Goal: Information Seeking & Learning: Check status

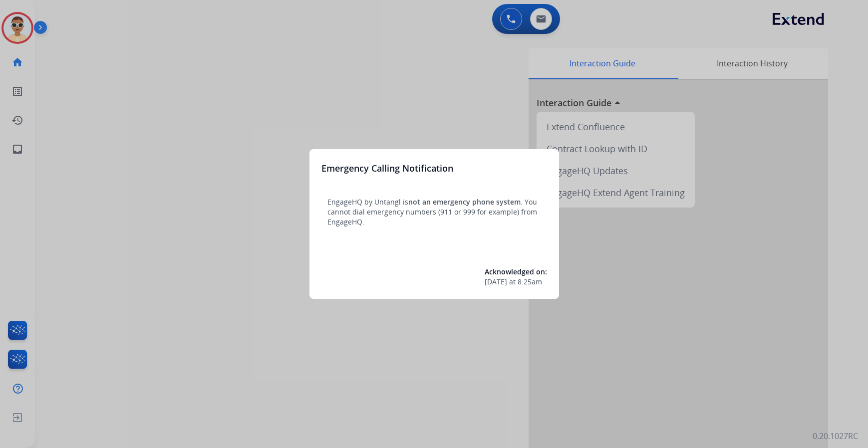
click at [391, 114] on div at bounding box center [434, 224] width 868 height 448
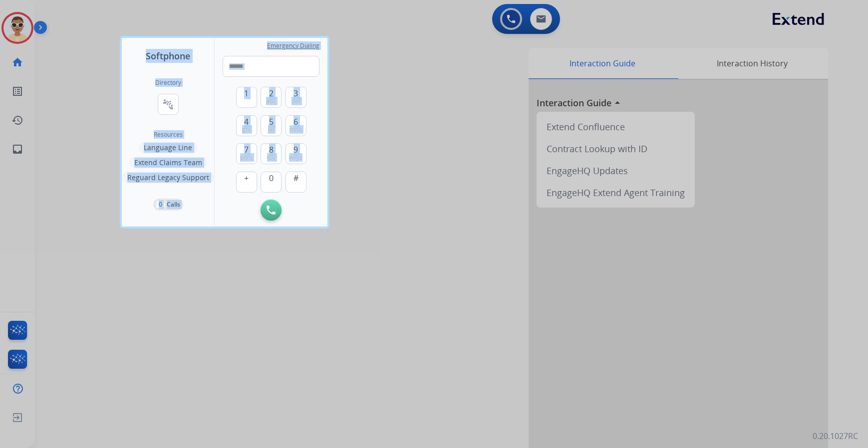
click at [310, 153] on div "Softphone Directory connect_without_contact Resource Directory Resources Langua…" at bounding box center [434, 224] width 868 height 448
drag, startPoint x: 19, startPoint y: 334, endPoint x: 24, endPoint y: 333, distance: 5.2
click at [20, 334] on div at bounding box center [434, 224] width 868 height 448
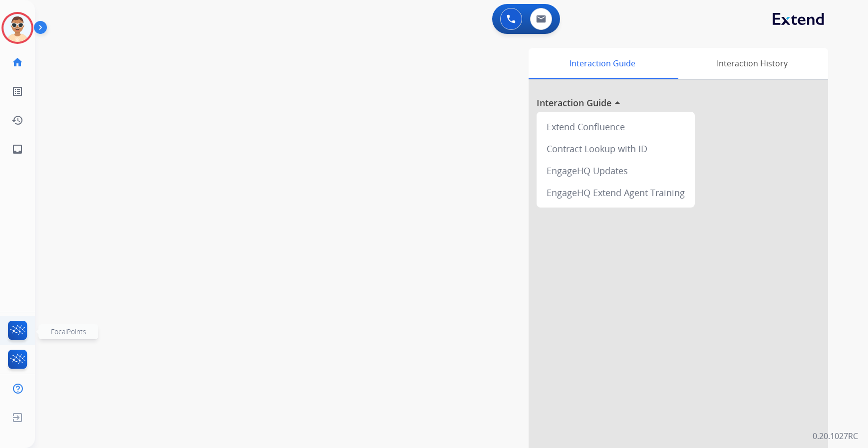
click at [24, 329] on img at bounding box center [17, 332] width 23 height 23
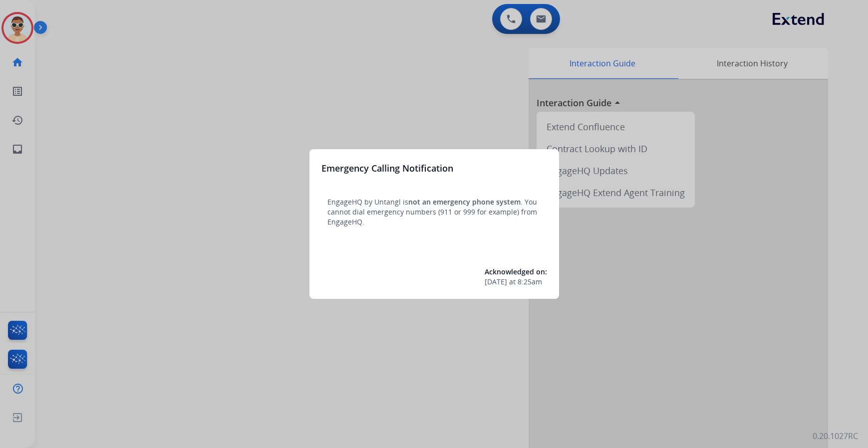
click at [9, 151] on div at bounding box center [434, 224] width 868 height 448
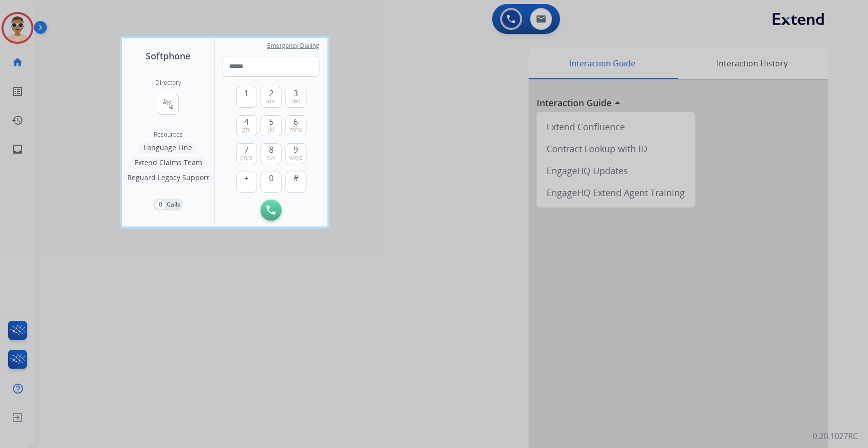
click at [9, 150] on div at bounding box center [434, 224] width 868 height 448
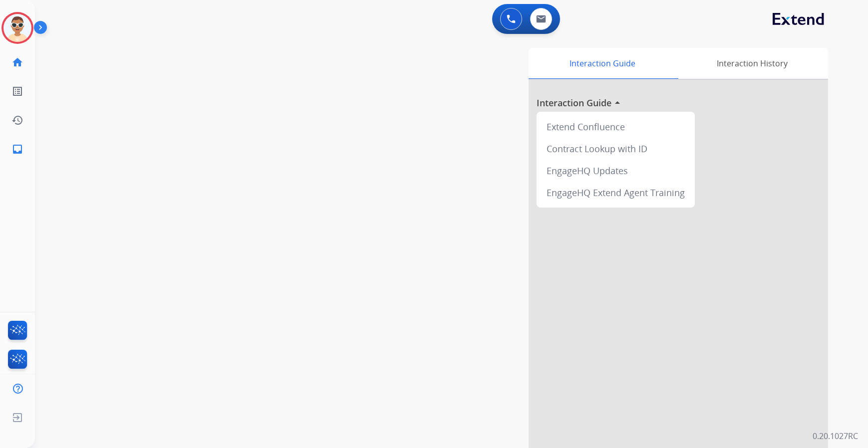
click at [9, 150] on link "inbox Emails" at bounding box center [17, 149] width 28 height 28
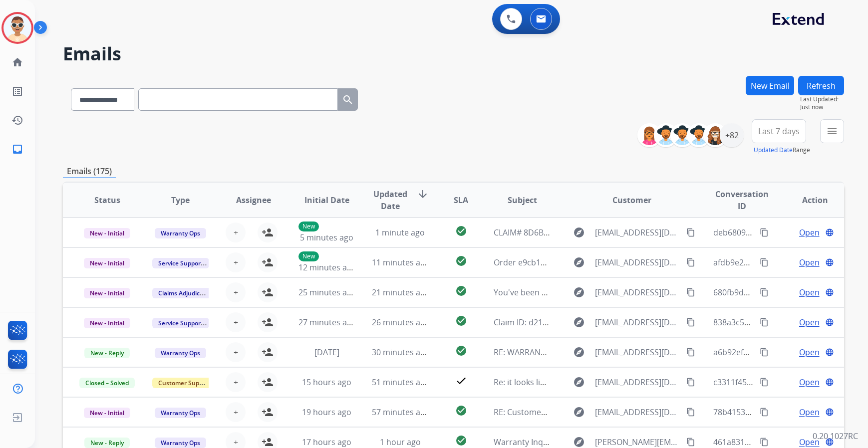
click at [199, 104] on input "text" at bounding box center [238, 99] width 200 height 22
paste input "**********"
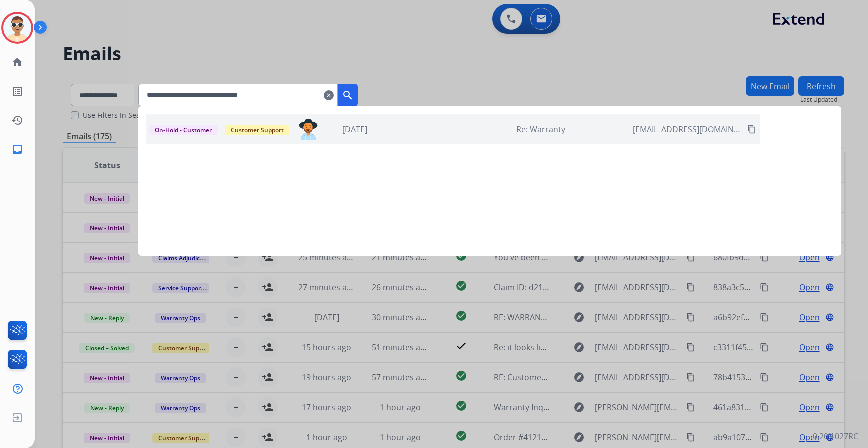
click at [360, 138] on div "On-Hold - Customer Customer Support [PERSON_NAME][EMAIL_ADDRESS][PERSON_NAME][D…" at bounding box center [453, 129] width 614 height 30
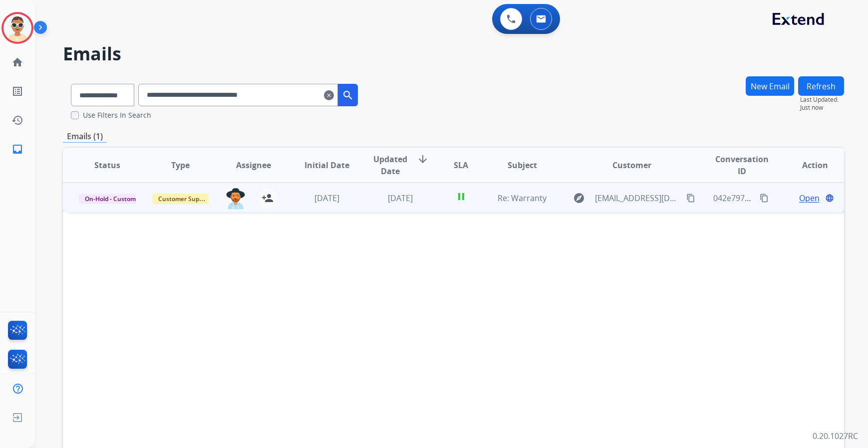
click at [805, 203] on span "Open" at bounding box center [809, 198] width 20 height 12
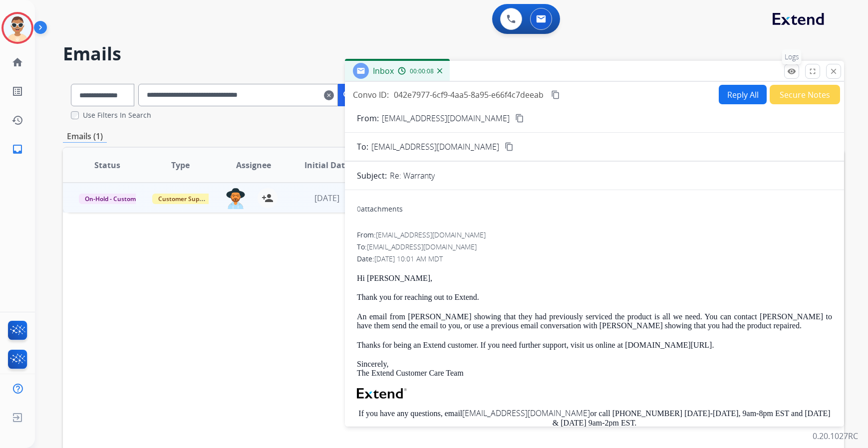
click at [790, 72] on mat-icon "remove_red_eye" at bounding box center [791, 71] width 9 height 9
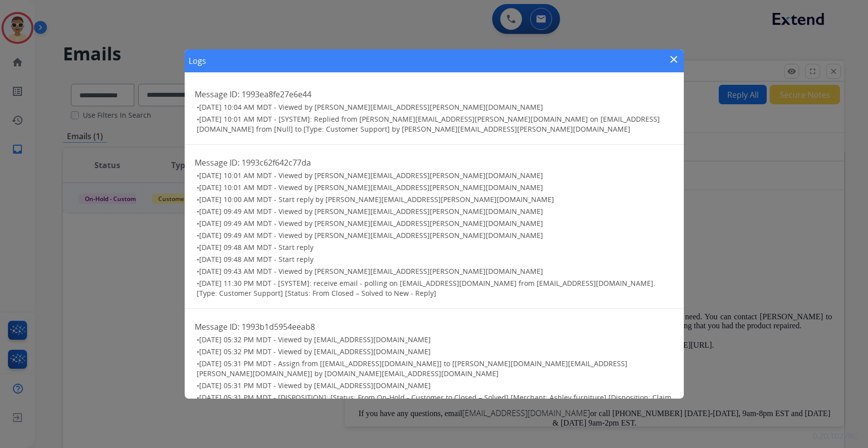
click at [675, 62] on mat-icon "close" at bounding box center [674, 59] width 12 height 12
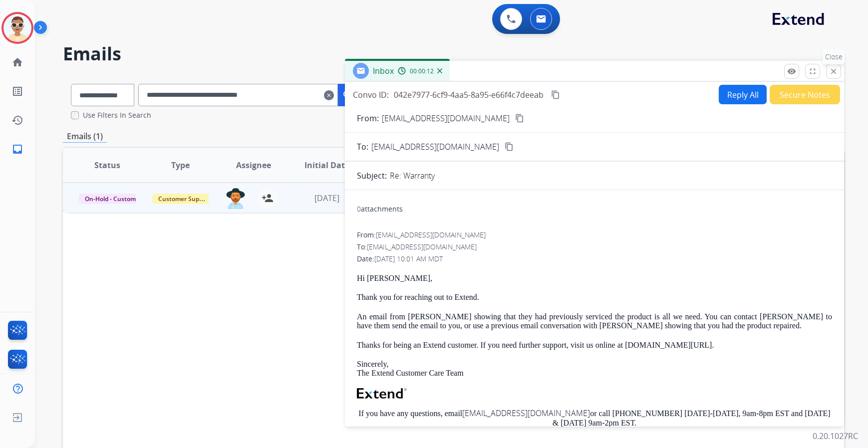
click at [831, 73] on mat-icon "close" at bounding box center [833, 71] width 9 height 9
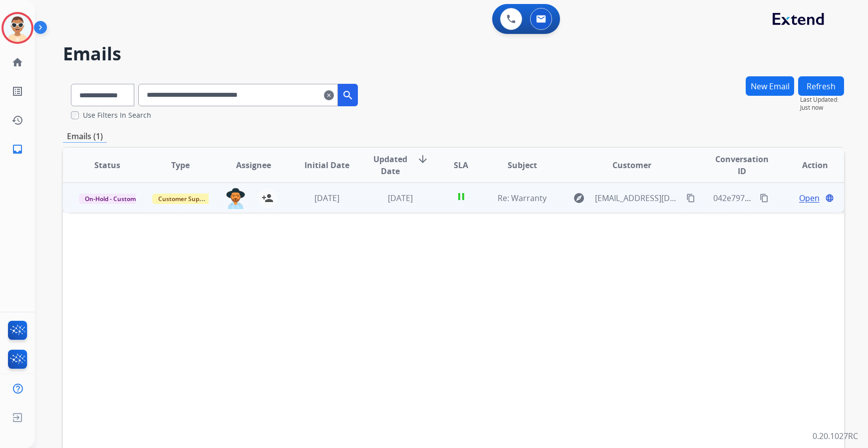
click at [802, 198] on span "Open" at bounding box center [809, 198] width 20 height 12
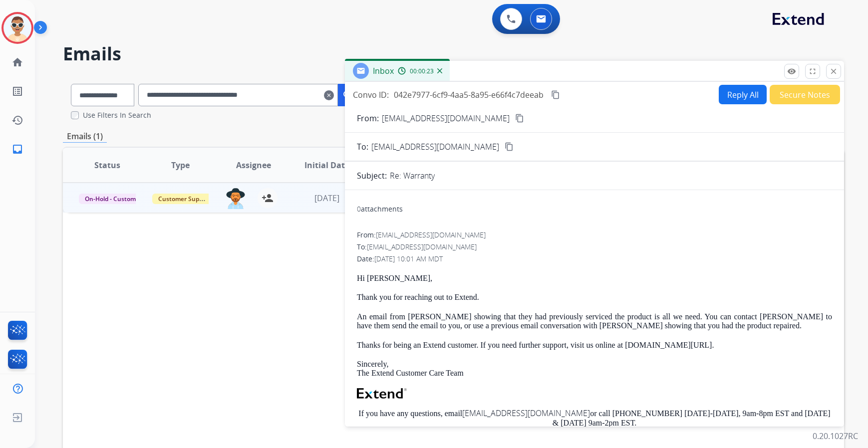
click at [287, 99] on input "**********" at bounding box center [238, 95] width 200 height 22
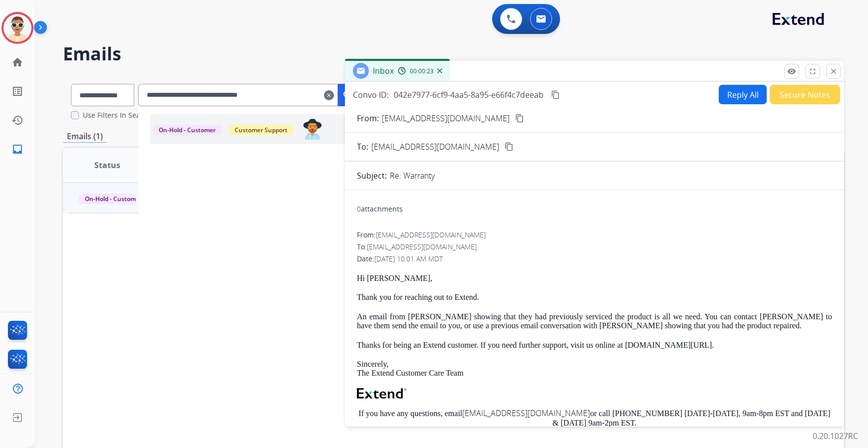
click at [287, 99] on input "**********" at bounding box center [238, 95] width 200 height 22
paste input "text"
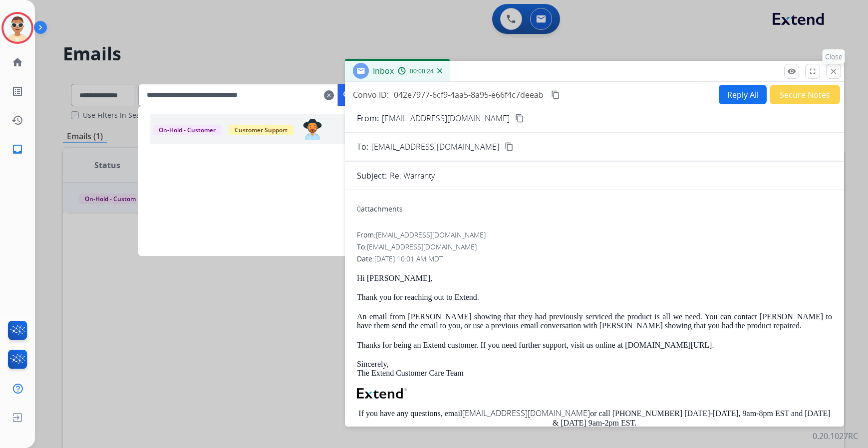
click at [836, 73] on mat-icon "close" at bounding box center [833, 71] width 9 height 9
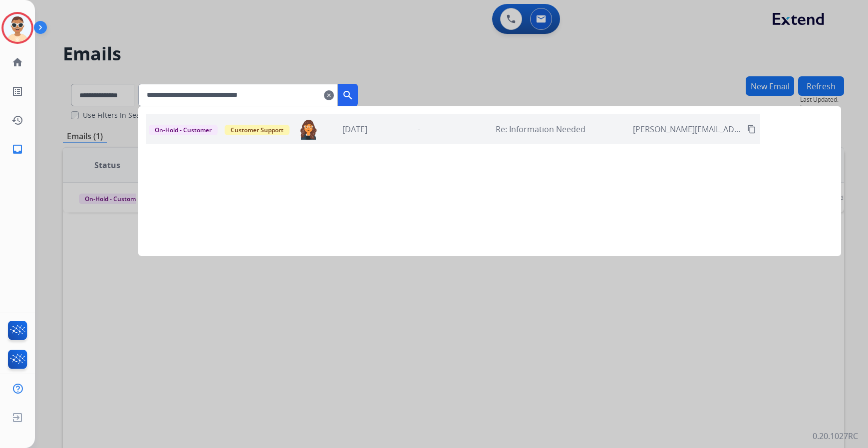
click at [448, 134] on div "-" at bounding box center [418, 129] width 59 height 12
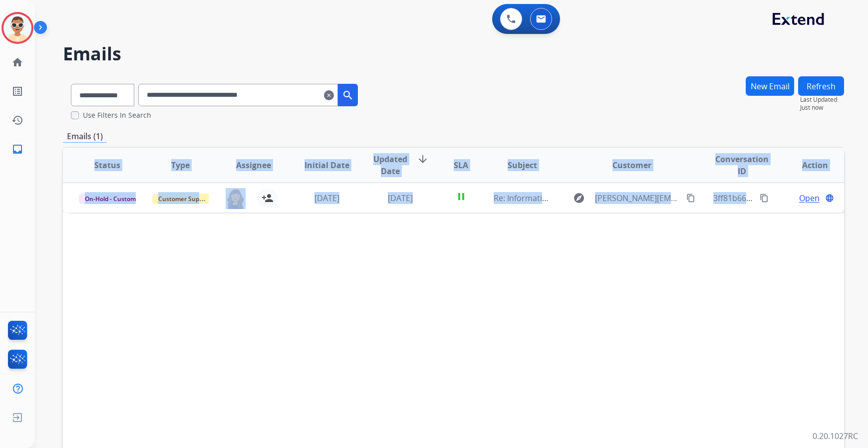
drag, startPoint x: 793, startPoint y: 200, endPoint x: 483, endPoint y: 232, distance: 311.7
click at [512, 234] on div "Status Type Assignee Initial Date Updated Date arrow_downward SLA Subject Custo…" at bounding box center [453, 314] width 781 height 335
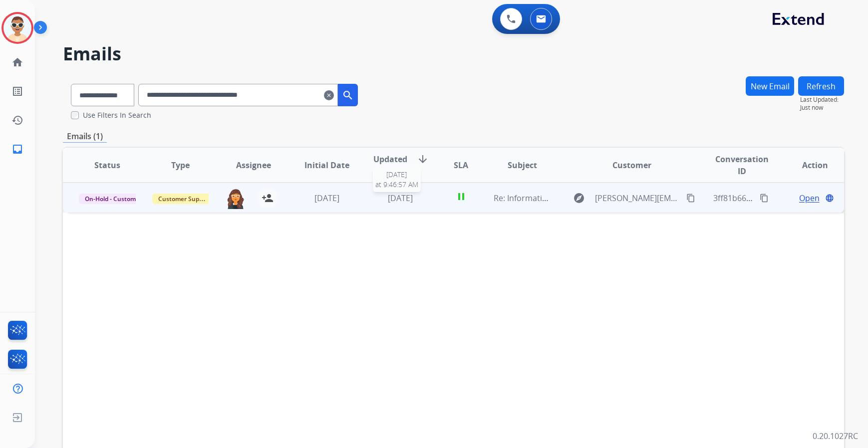
click at [425, 203] on div "3 days ago" at bounding box center [400, 198] width 57 height 12
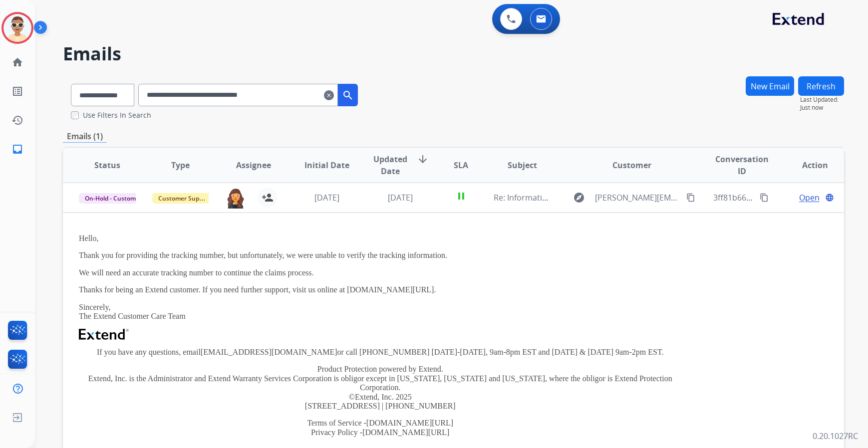
click at [260, 96] on input "**********" at bounding box center [238, 95] width 200 height 22
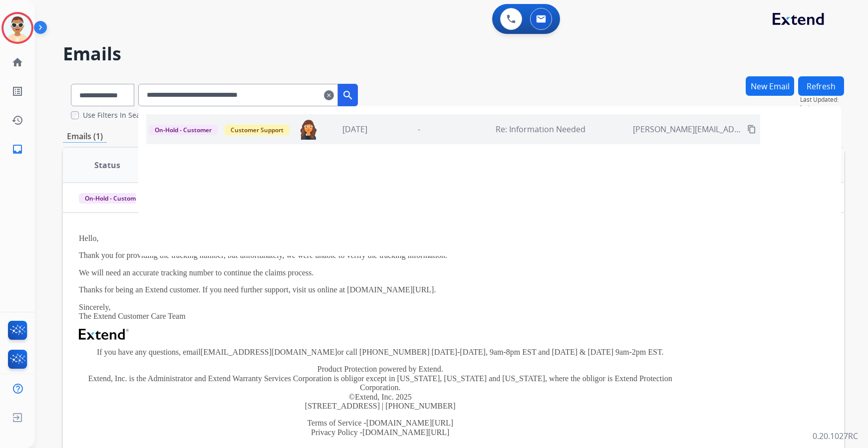
paste input "text"
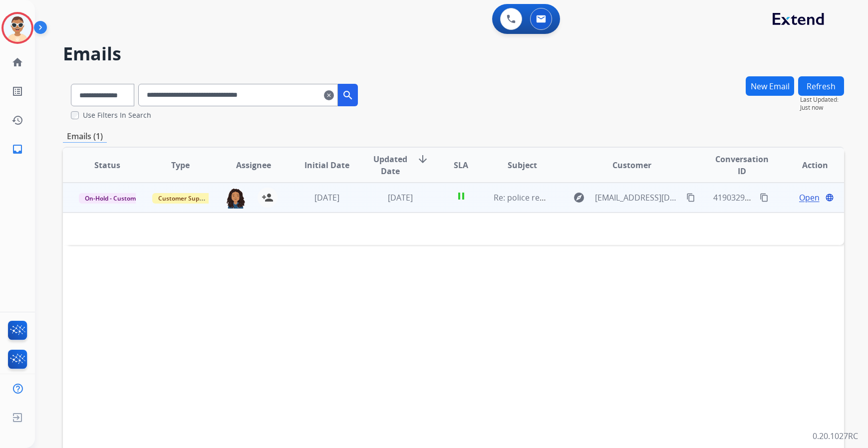
click at [388, 208] on td "3 days ago" at bounding box center [392, 198] width 73 height 30
click at [388, 202] on span "3 days ago" at bounding box center [400, 198] width 25 height 11
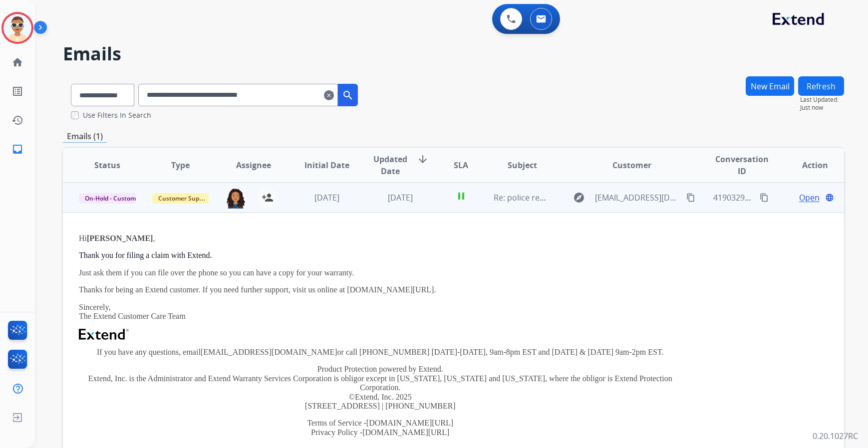
click at [97, 239] on strong "Cindy" at bounding box center [120, 238] width 66 height 8
click at [808, 203] on span "Open" at bounding box center [809, 198] width 20 height 12
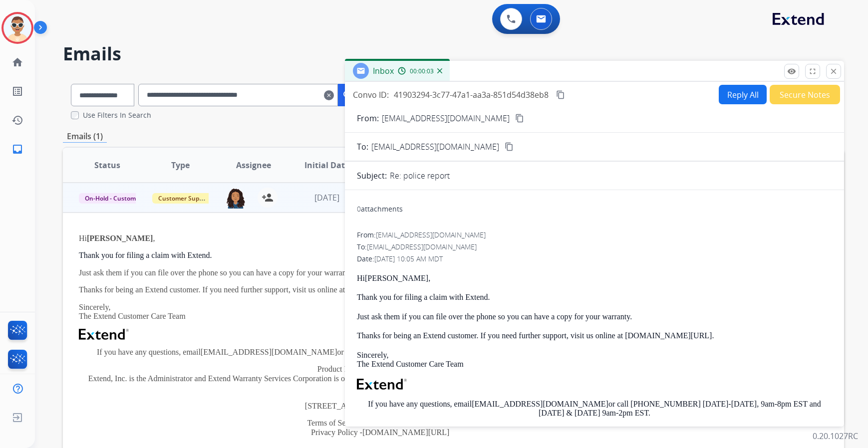
click at [161, 281] on div "Hi Cindy , Thank you for filing a claim with Extend. Just ask them if you can f…" at bounding box center [380, 342] width 603 height 217
click at [834, 67] on mat-icon "close" at bounding box center [833, 71] width 9 height 9
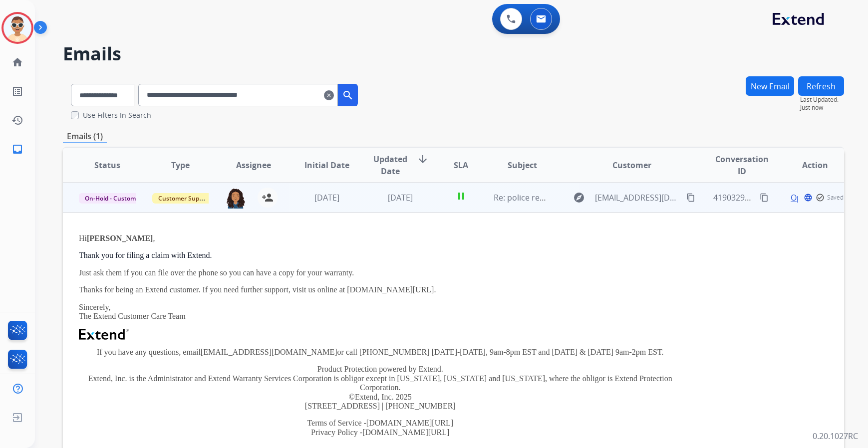
click at [95, 232] on app-office-email-preview "Hi Cindy , Thank you for filing a claim with Extend. Just ask them if you can f…" at bounding box center [380, 342] width 603 height 227
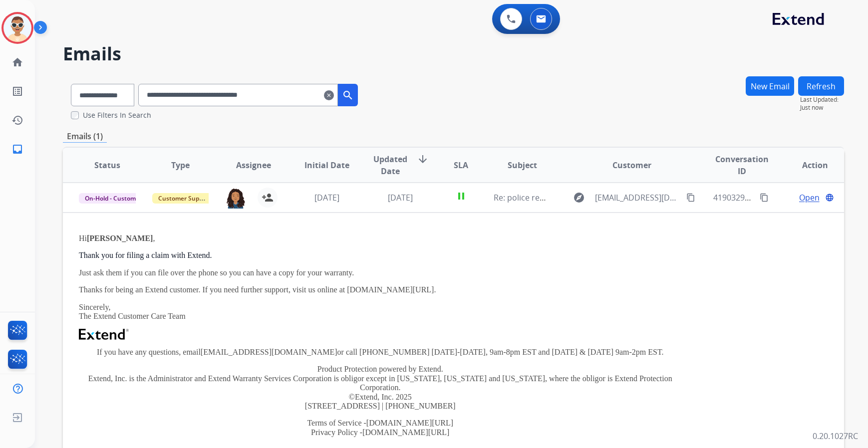
click at [236, 96] on input "**********" at bounding box center [238, 95] width 200 height 22
paste input "text"
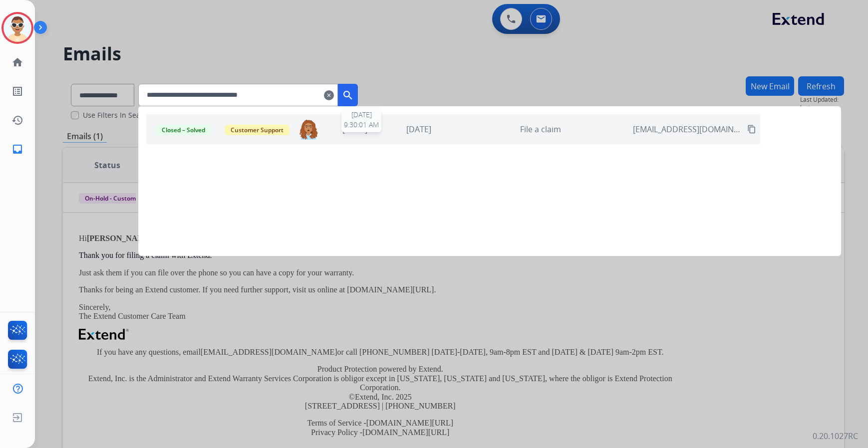
click at [367, 135] on div "3 days ago" at bounding box center [355, 129] width 59 height 12
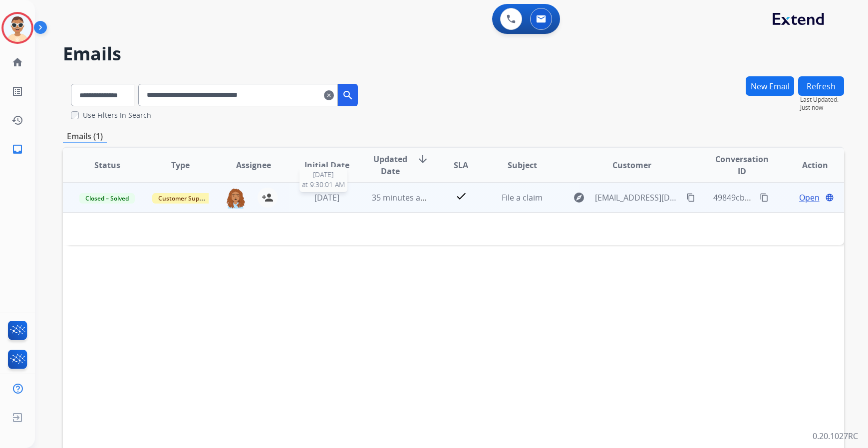
click at [316, 196] on span "3 days ago" at bounding box center [327, 197] width 25 height 11
click at [316, 196] on span "3 days ago" at bounding box center [327, 198] width 25 height 11
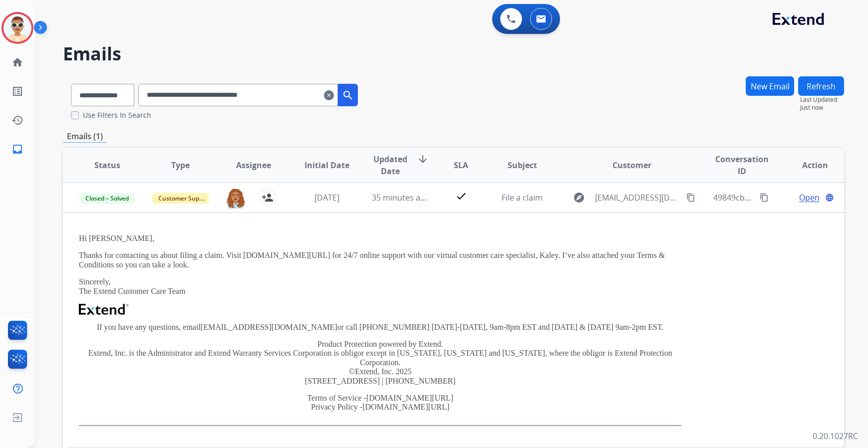
click at [273, 90] on input "**********" at bounding box center [238, 95] width 200 height 22
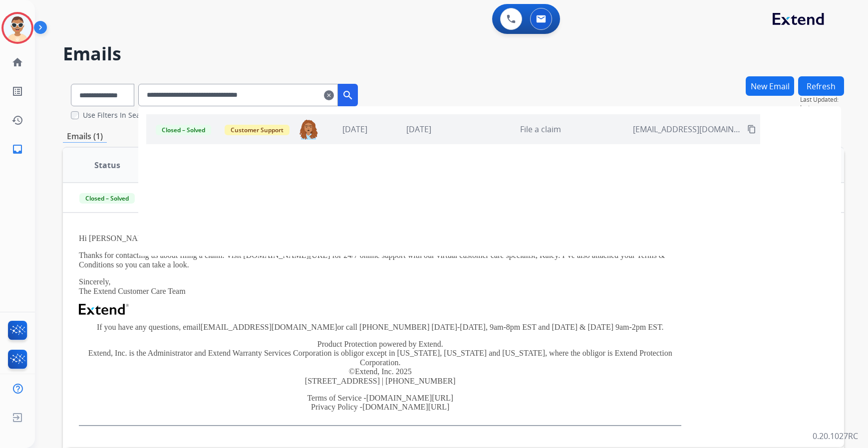
paste input "text"
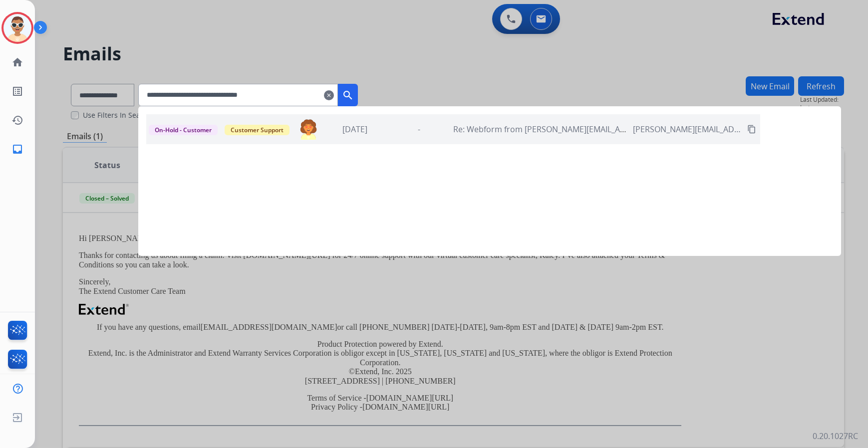
type input "**********"
click at [429, 133] on div "-" at bounding box center [418, 129] width 59 height 12
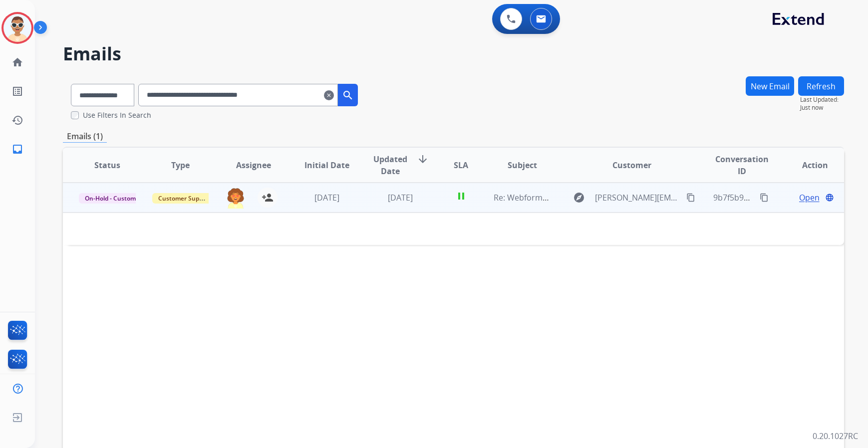
click at [417, 209] on td "3 days ago" at bounding box center [392, 198] width 73 height 30
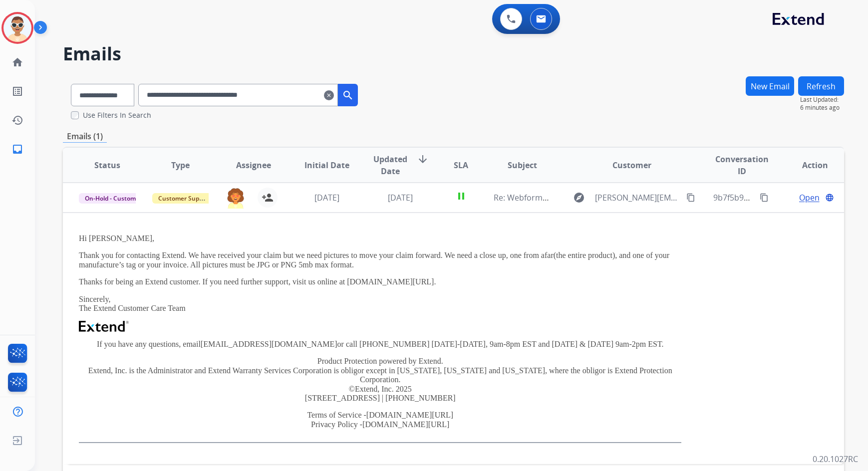
click at [811, 87] on button "Refresh" at bounding box center [821, 85] width 46 height 19
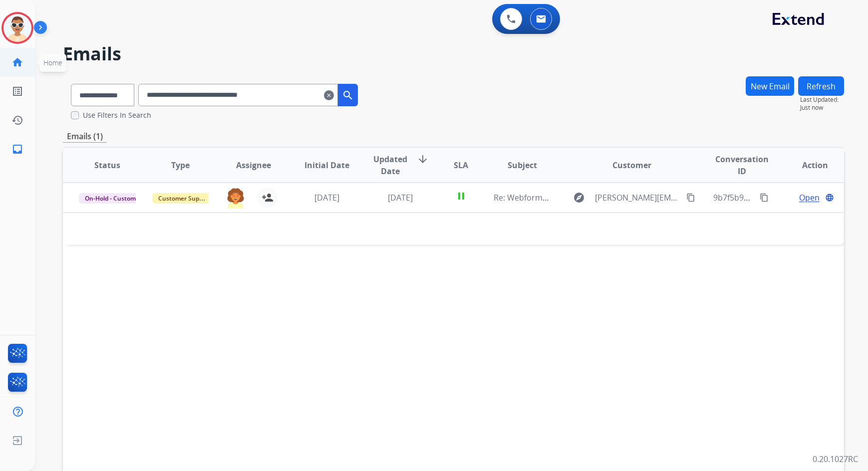
click at [21, 66] on mat-icon "home" at bounding box center [17, 62] width 12 height 12
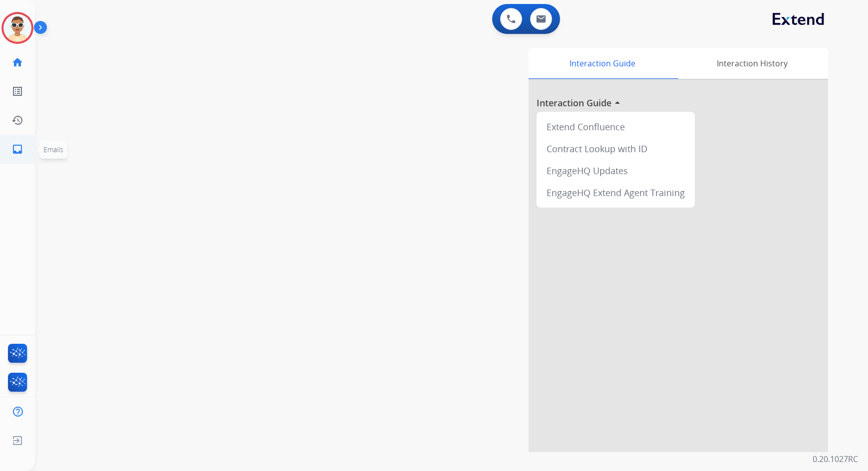
click at [22, 159] on link "inbox Emails" at bounding box center [17, 149] width 28 height 28
select select "**********"
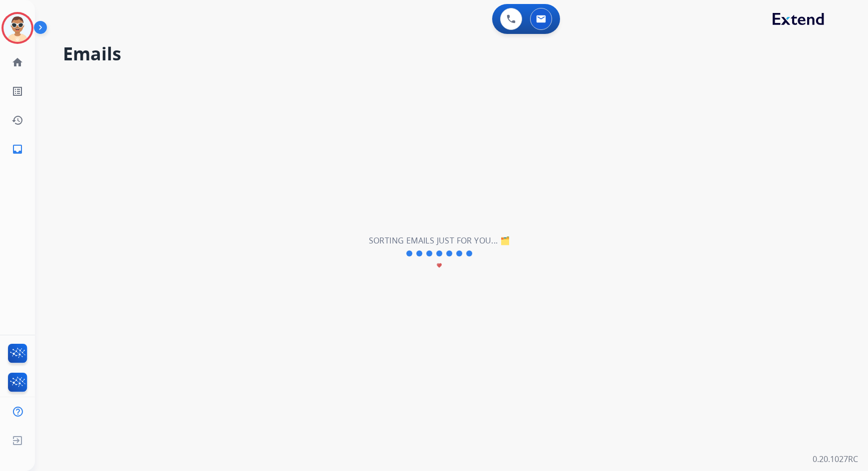
click at [44, 27] on img at bounding box center [42, 29] width 17 height 19
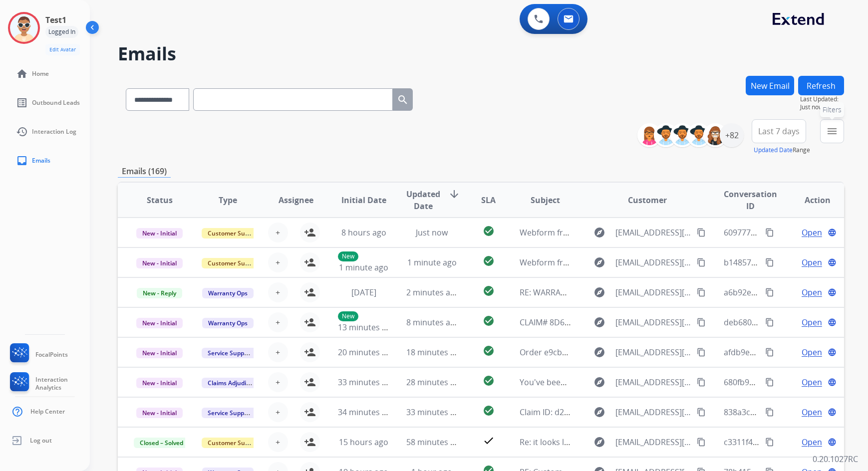
click at [830, 138] on button "menu Filters" at bounding box center [832, 131] width 24 height 24
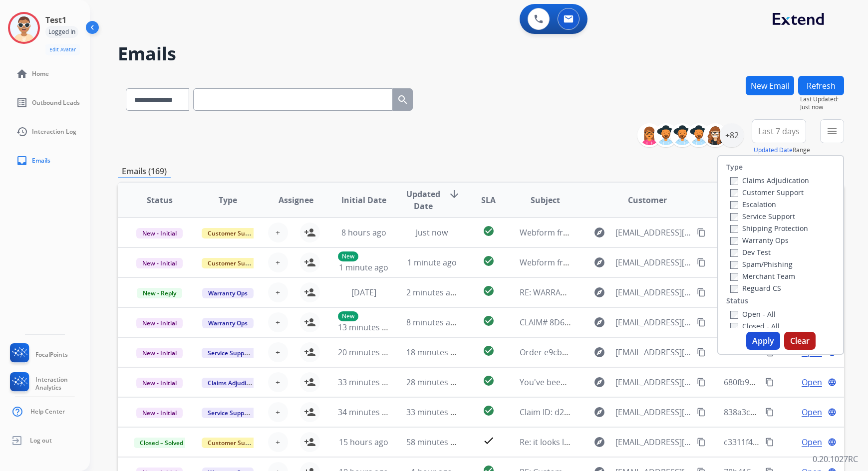
click at [7, 250] on div "Test1 Logged In Edit Avatar Agent: Test1 Routing Profile: Dev Engineering home …" at bounding box center [45, 235] width 90 height 471
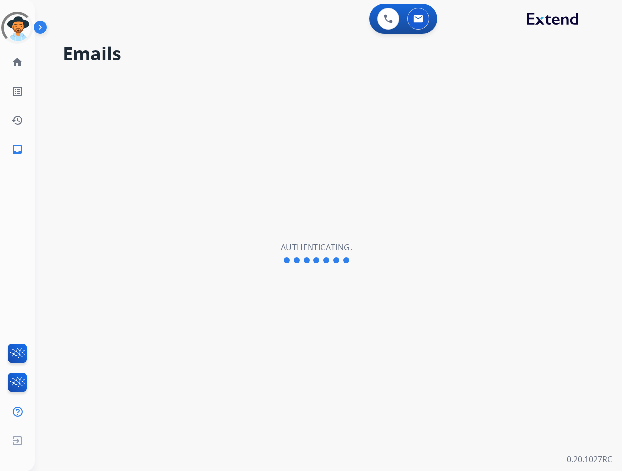
select select "**********"
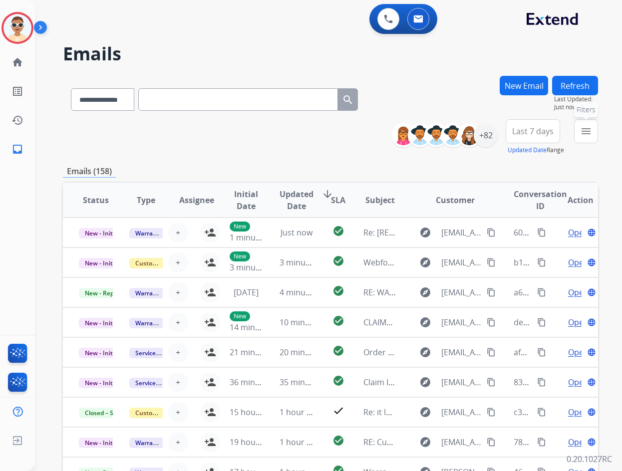
click at [591, 131] on mat-icon "menu" at bounding box center [586, 131] width 12 height 12
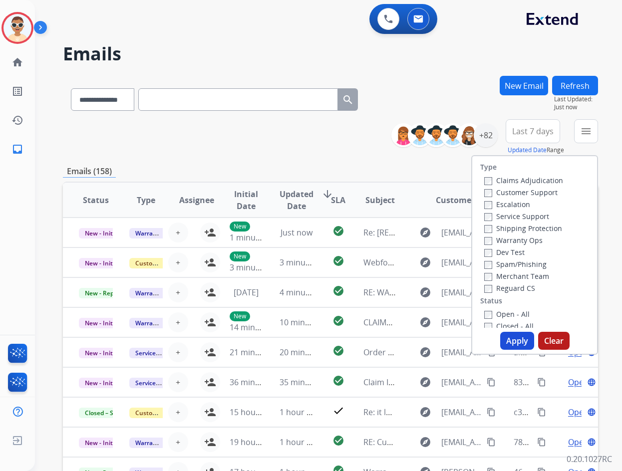
click at [526, 191] on label "Customer Support" at bounding box center [520, 192] width 73 height 9
click at [516, 342] on button "Apply" at bounding box center [517, 341] width 34 height 18
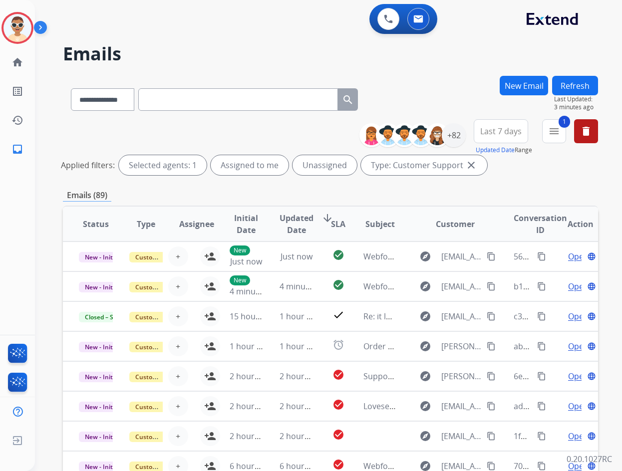
click at [252, 96] on input "text" at bounding box center [238, 99] width 200 height 22
click at [583, 125] on mat-icon "delete" at bounding box center [586, 131] width 12 height 12
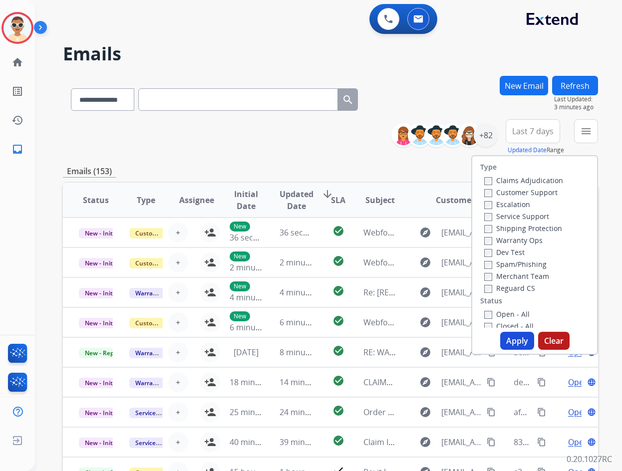
click at [206, 101] on input "text" at bounding box center [238, 99] width 200 height 22
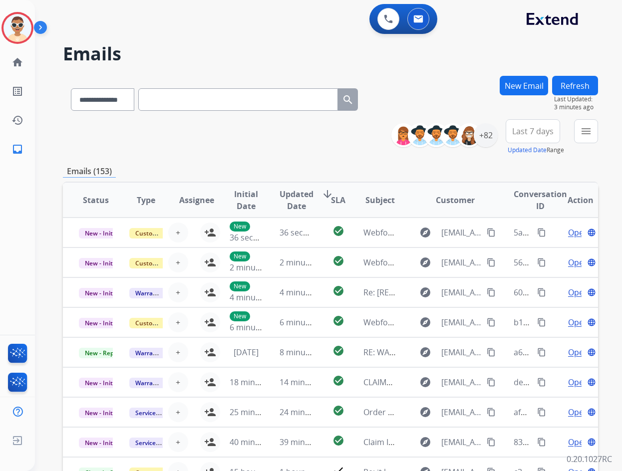
paste input "**********"
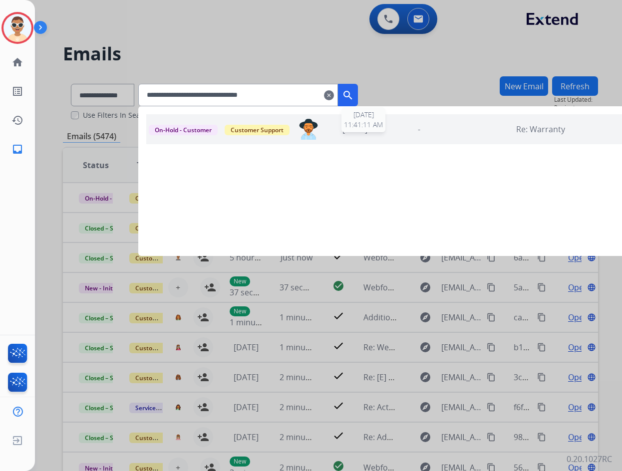
type input "**********"
click at [448, 126] on div "-" at bounding box center [418, 129] width 59 height 12
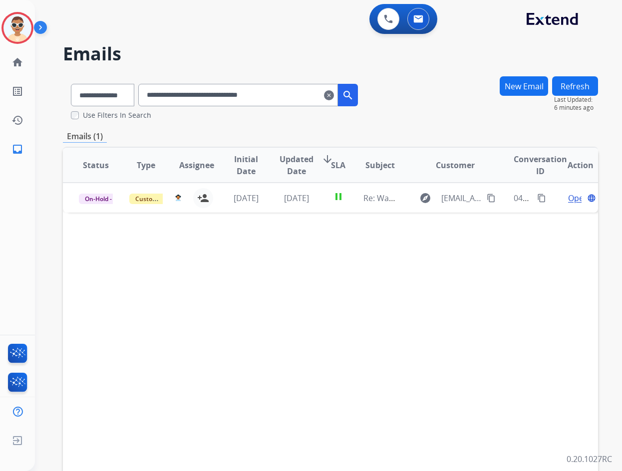
click at [448, 114] on div "**********" at bounding box center [330, 98] width 535 height 44
click at [334, 97] on mat-icon "clear" at bounding box center [329, 95] width 10 height 12
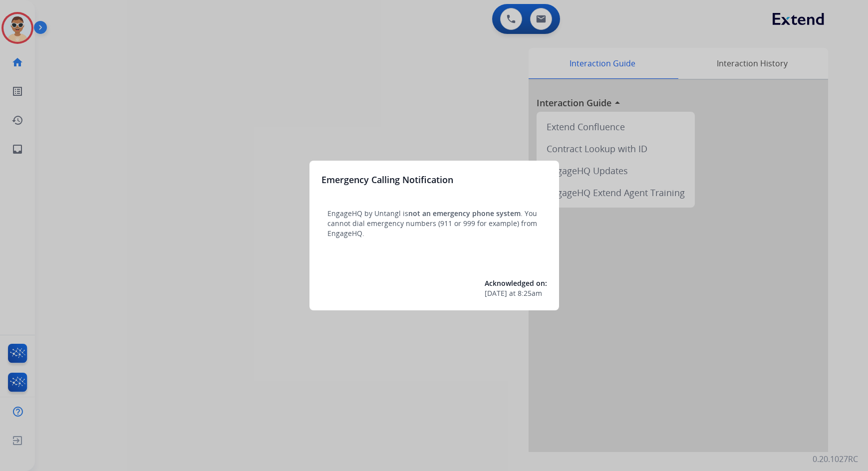
click at [447, 87] on div at bounding box center [434, 235] width 868 height 471
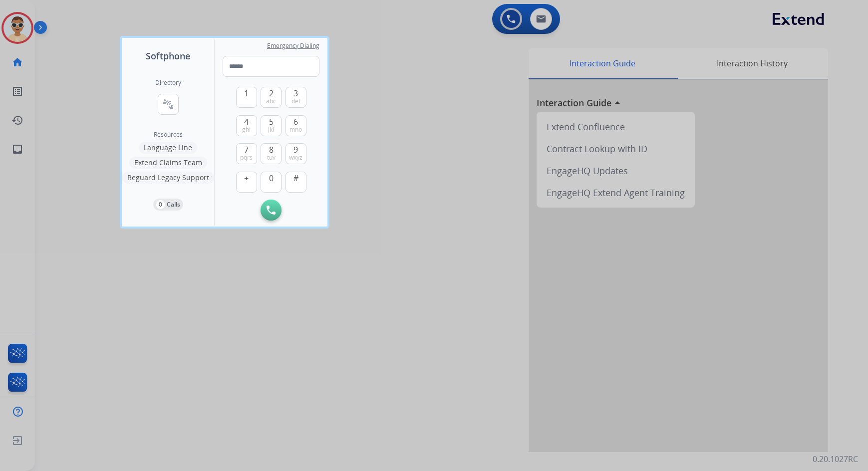
click at [447, 87] on div at bounding box center [434, 235] width 868 height 471
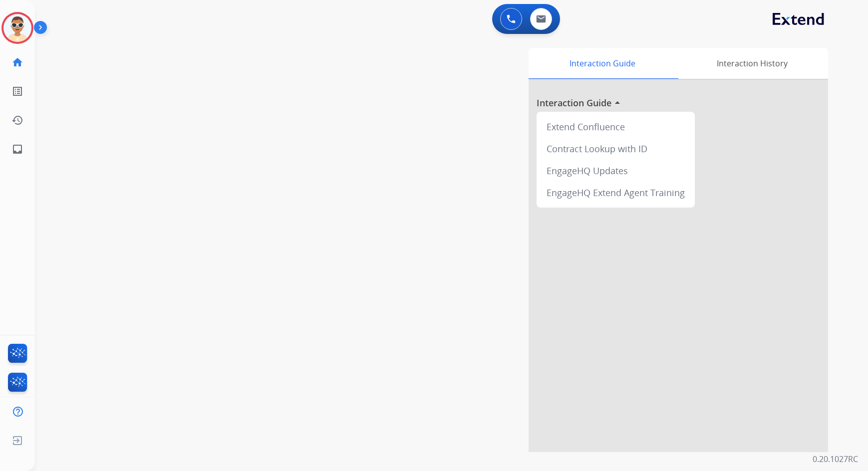
click at [39, 30] on img at bounding box center [42, 29] width 17 height 19
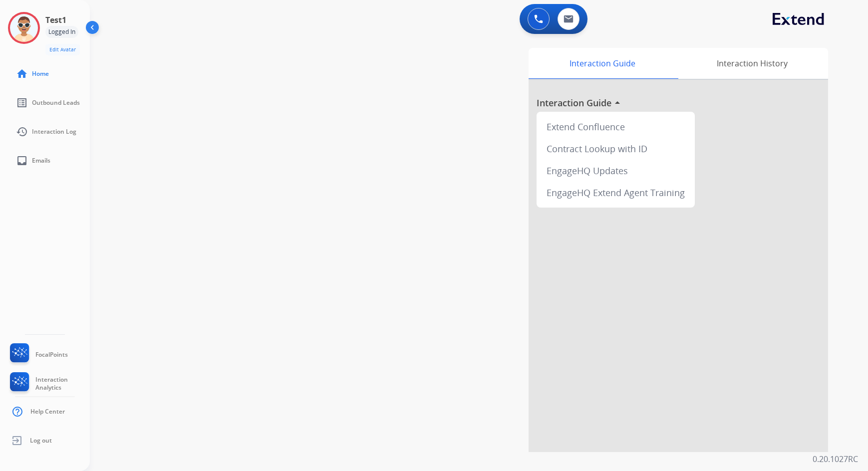
click at [434, 367] on div "Interaction Guide Interaction History Interaction Guide arrow_drop_up Extend Co…" at bounding box center [598, 250] width 460 height 404
click at [19, 29] on img at bounding box center [24, 28] width 28 height 28
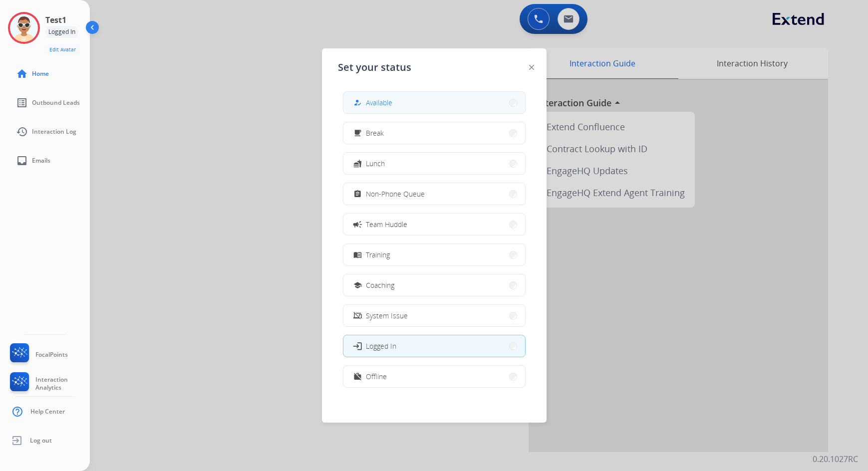
click at [381, 108] on button "how_to_reg Available" at bounding box center [435, 102] width 182 height 21
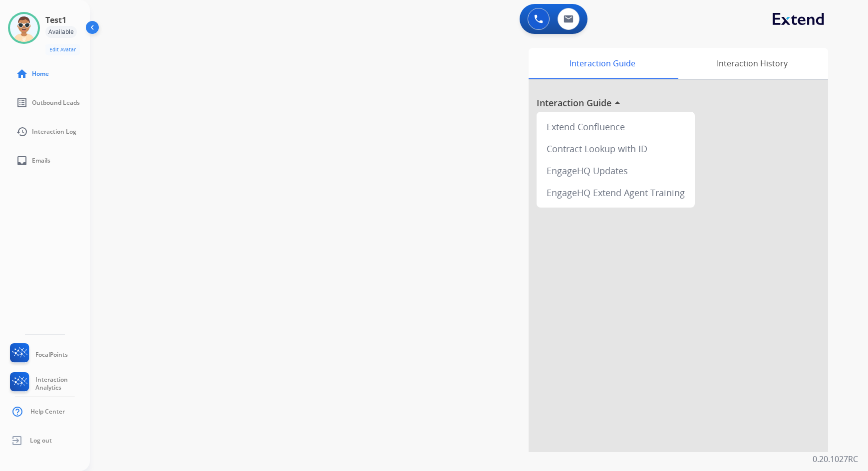
click at [474, 131] on div "Interaction Guide Interaction History Interaction Guide arrow_drop_up Extend Co…" at bounding box center [598, 250] width 460 height 404
click at [438, 164] on div "Interaction Guide Interaction History Interaction Guide arrow_drop_up Extend Co…" at bounding box center [598, 250] width 460 height 404
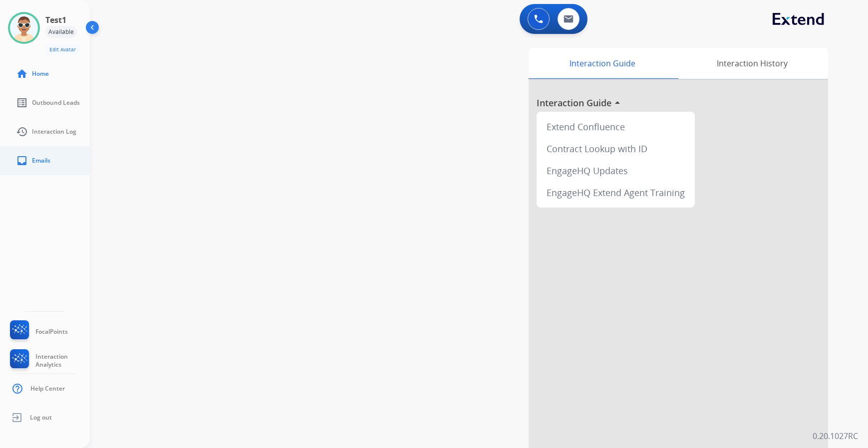
click at [21, 160] on mat-icon "inbox" at bounding box center [22, 161] width 12 height 12
select select "**********"
